Goal: Entertainment & Leisure: Consume media (video, audio)

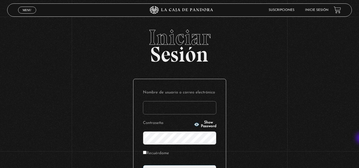
type input "vividan8108@gmail.com"
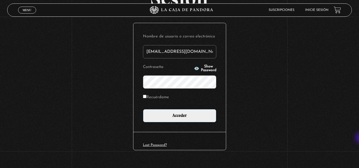
scroll to position [65, 0]
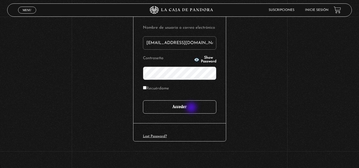
click at [192, 108] on input "Acceder" at bounding box center [179, 106] width 73 height 13
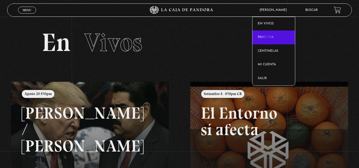
click at [268, 38] on link "Pandora" at bounding box center [273, 38] width 42 height 14
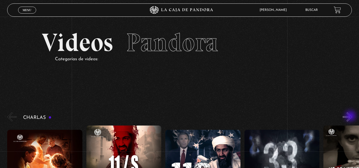
click at [351, 117] on button "»" at bounding box center [346, 116] width 9 height 9
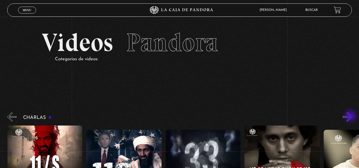
click at [351, 117] on button "»" at bounding box center [346, 116] width 9 height 9
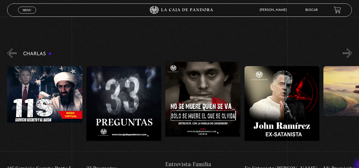
scroll to position [74, 0]
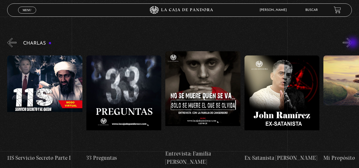
click at [352, 43] on button "»" at bounding box center [346, 42] width 9 height 9
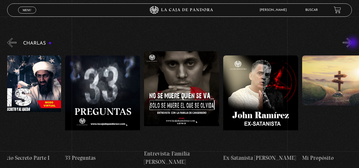
scroll to position [0, 197]
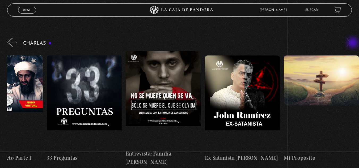
click at [352, 43] on button "»" at bounding box center [346, 42] width 9 height 9
click at [12, 42] on button "«" at bounding box center [11, 42] width 9 height 9
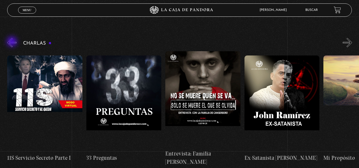
click at [12, 42] on button "«" at bounding box center [11, 42] width 9 height 9
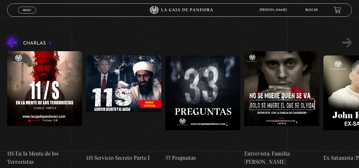
click at [12, 42] on button "«" at bounding box center [11, 42] width 9 height 9
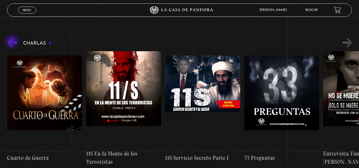
scroll to position [0, 0]
click at [12, 42] on button "«" at bounding box center [11, 42] width 9 height 9
click at [12, 43] on button "«" at bounding box center [11, 42] width 9 height 9
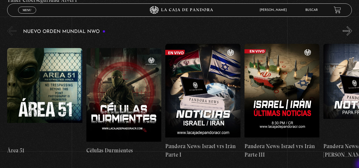
scroll to position [382, 0]
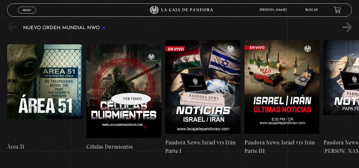
click at [124, 85] on figure at bounding box center [123, 92] width 75 height 96
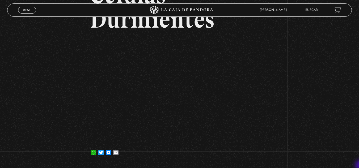
scroll to position [64, 0]
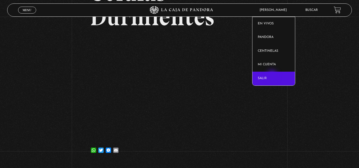
click at [272, 76] on link "Salir" at bounding box center [273, 79] width 42 height 14
